Goal: Information Seeking & Learning: Learn about a topic

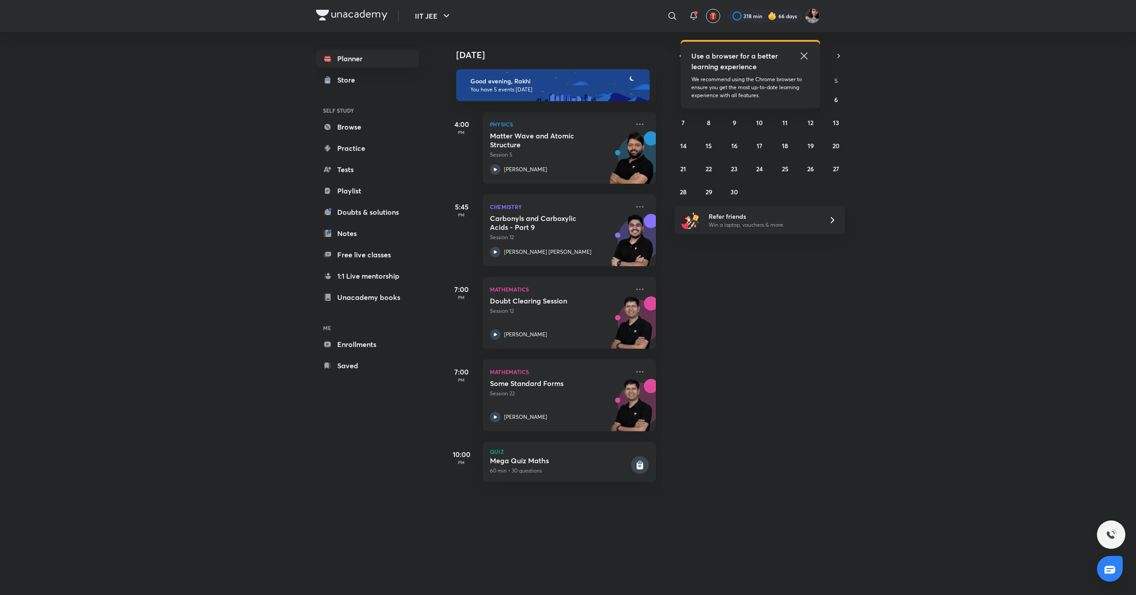
click at [806, 54] on icon at bounding box center [804, 56] width 11 height 11
drag, startPoint x: 637, startPoint y: 209, endPoint x: 632, endPoint y: 208, distance: 4.9
click at [632, 208] on div "Chemistry Carbonyls and Carboxylic Acids - Part 9 Session 12 [PERSON_NAME] [PER…" at bounding box center [569, 230] width 173 height 72
click at [634, 208] on icon at bounding box center [639, 206] width 11 height 11
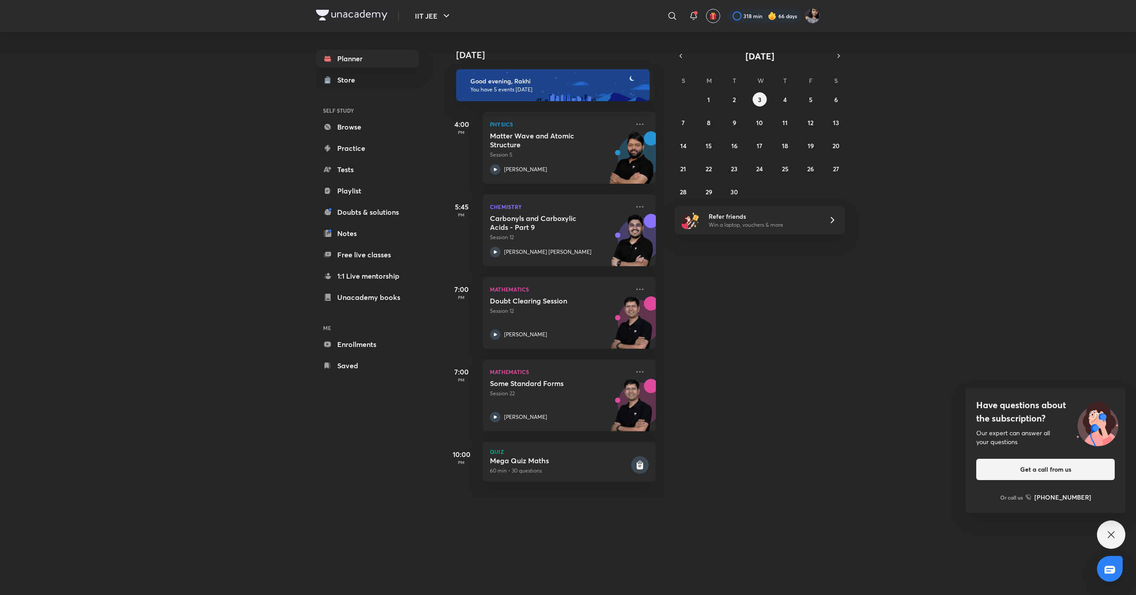
drag, startPoint x: 1135, startPoint y: 64, endPoint x: 1135, endPoint y: -1, distance: 65.7
click at [1131, 0] on html "IIT JEE ​ 318 min 66 days Planner Store SELF STUDY Browse Practice Tests Playli…" at bounding box center [568, 297] width 1136 height 595
